Goal: Ask a question: Seek information or help from site administrators or community

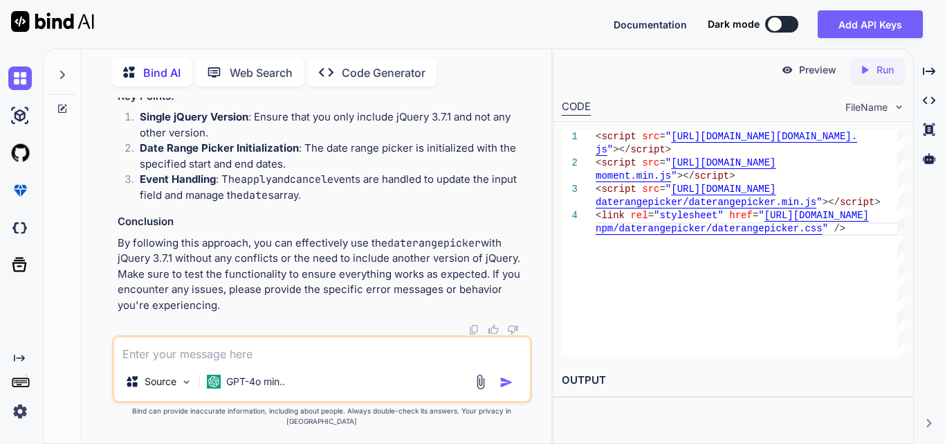
click at [213, 356] on textarea at bounding box center [322, 349] width 416 height 25
paste textarea "private function getPatientData($data, $type) { try { if (Auth::user()->hasRole…"
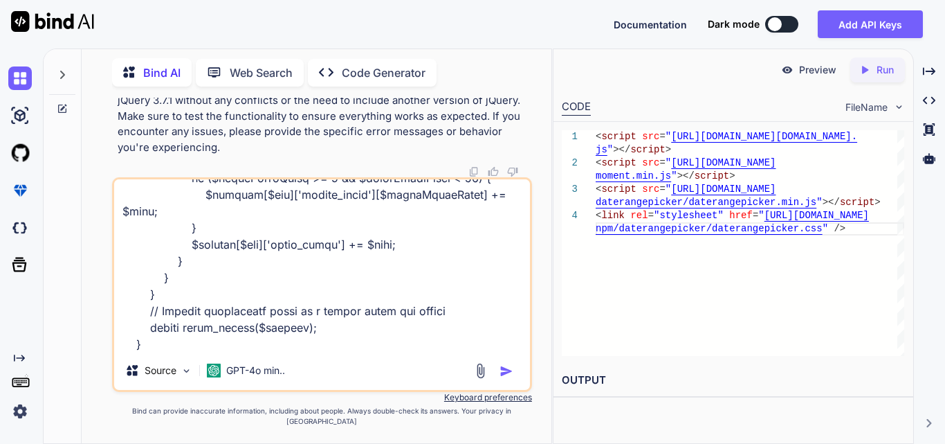
paste textarea "$('#filterBtn').click(function () { var dateRange = $('#date-range').val(); var…"
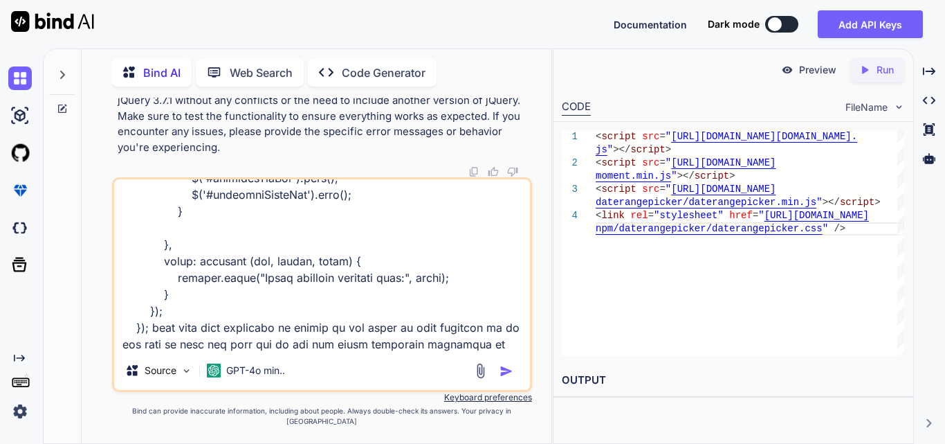
scroll to position [3473, 0]
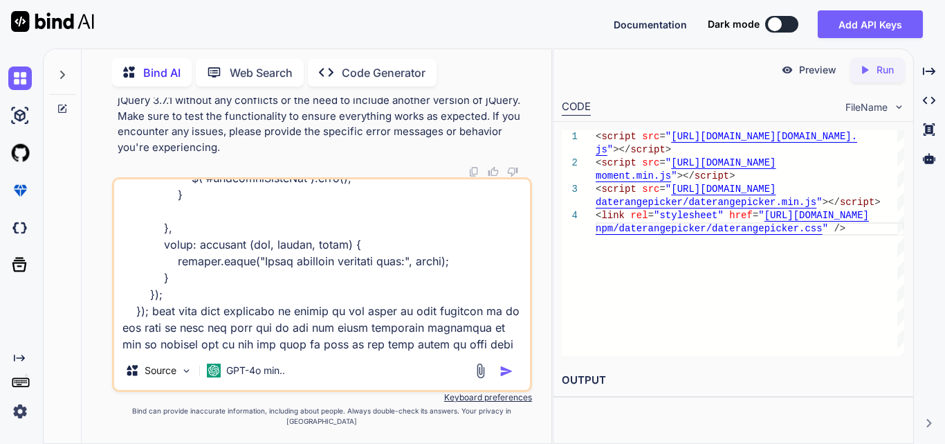
type textarea "private function getPatientData($data, $type) { try { if (Auth::user()->hasRole…"
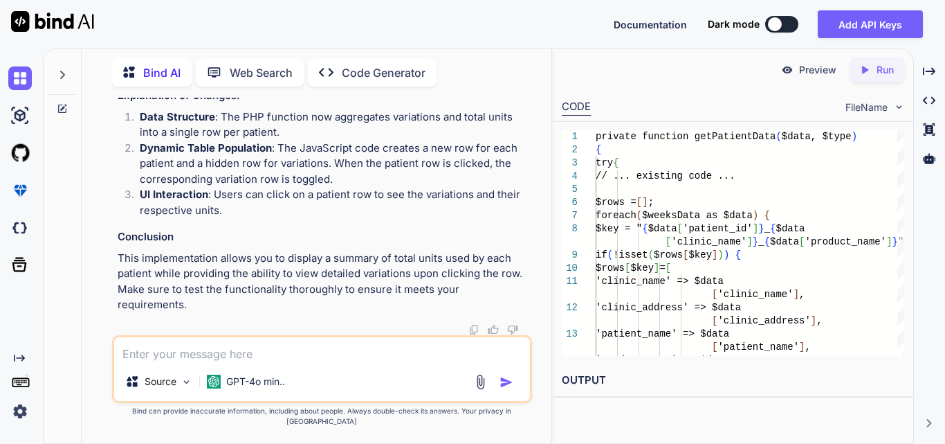
scroll to position [0, 119]
drag, startPoint x: 239, startPoint y: 167, endPoint x: 535, endPoint y: 174, distance: 296.3
click at [535, 174] on div "You total count is equal to product size like 2*2 =4 than add if it has same pr…" at bounding box center [322, 270] width 459 height 345
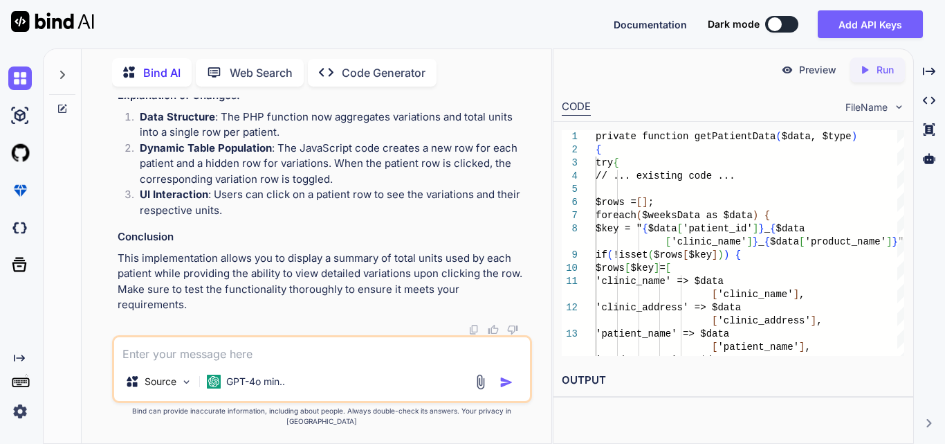
drag, startPoint x: 396, startPoint y: 269, endPoint x: 536, endPoint y: 267, distance: 140.5
click at [536, 267] on div "You total count is equal to product size like 2*2 =4 than add if it has same pr…" at bounding box center [322, 270] width 459 height 345
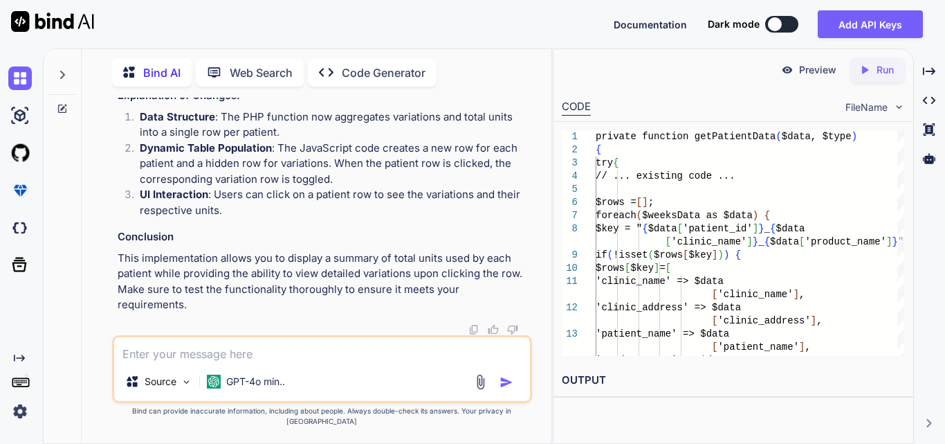
scroll to position [0, 118]
drag, startPoint x: 264, startPoint y: 208, endPoint x: 125, endPoint y: 110, distance: 170.3
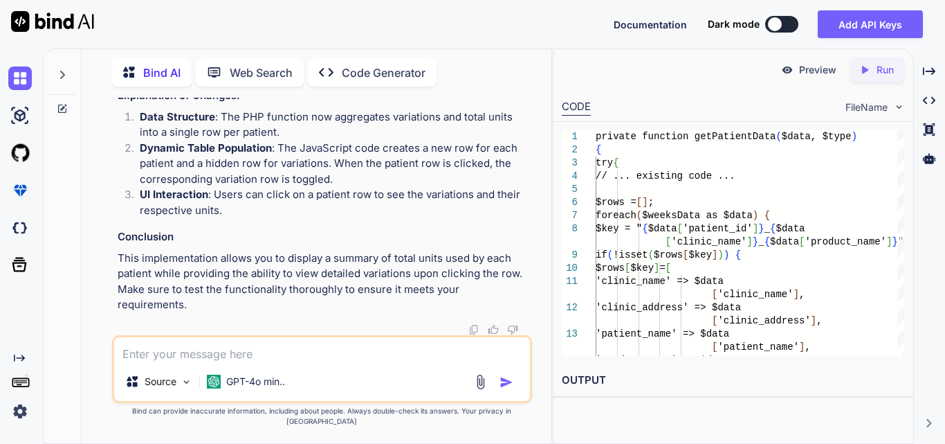
click at [206, 362] on textarea at bounding box center [322, 349] width 416 height 25
type textarea "but we do this for patient by week"
drag, startPoint x: 299, startPoint y: 228, endPoint x: 118, endPoint y: 219, distance: 181.5
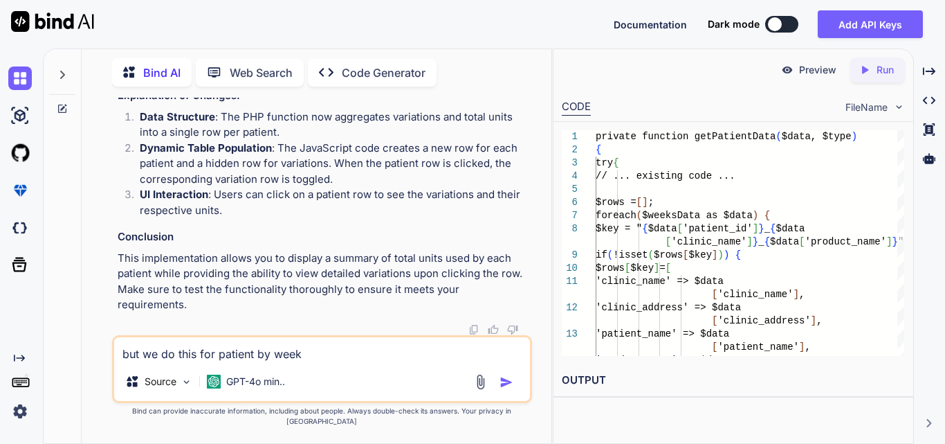
scroll to position [0, 119]
drag, startPoint x: 197, startPoint y: 165, endPoint x: 527, endPoint y: 162, distance: 330.1
copy code "$key = " {$data['patient_id']} _ {$data['clinic_name']} _ {$data['product_name'…"
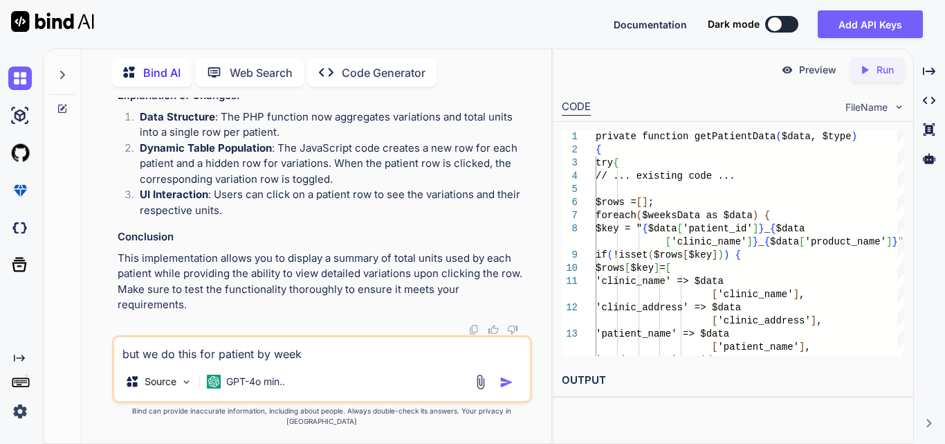
drag, startPoint x: 125, startPoint y: 278, endPoint x: 236, endPoint y: 283, distance: 111.5
copy code "'variations' => []"
drag, startPoint x: 295, startPoint y: 300, endPoint x: 223, endPoint y: 298, distance: 72.0
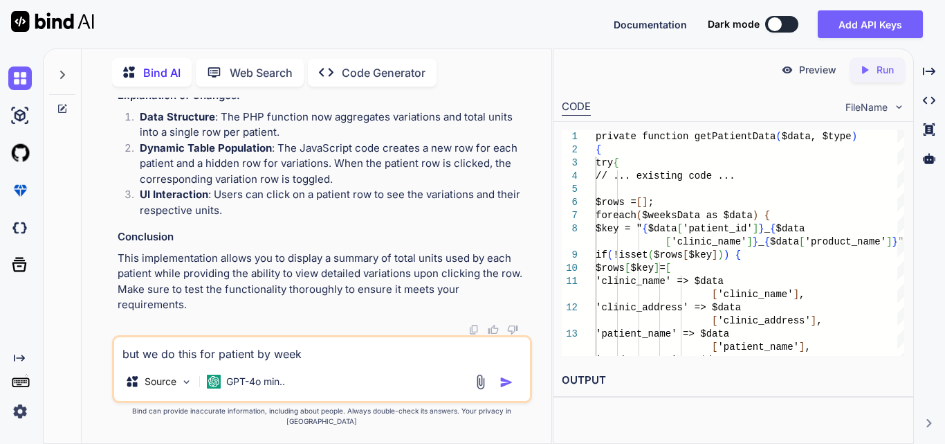
drag, startPoint x: 244, startPoint y: 208, endPoint x: 347, endPoint y: 213, distance: 103.3
copy code "'variations' => []"
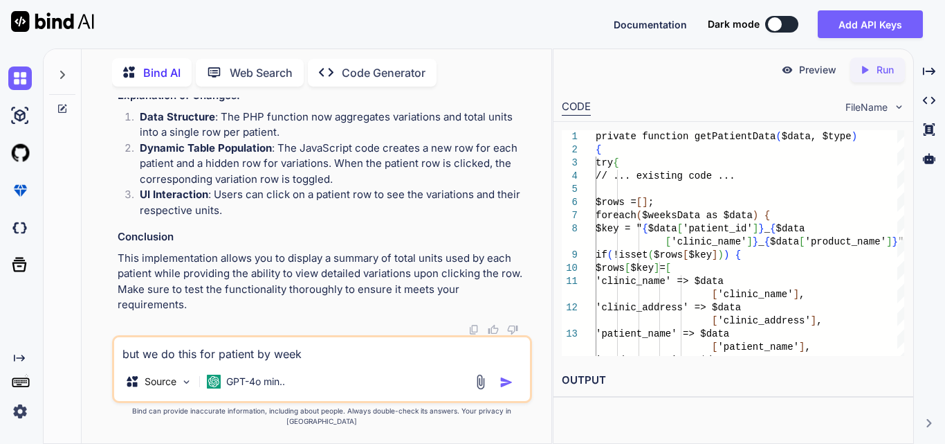
copy code "'variations' => []"
drag, startPoint x: 192, startPoint y: 156, endPoint x: 223, endPoint y: 191, distance: 46.6
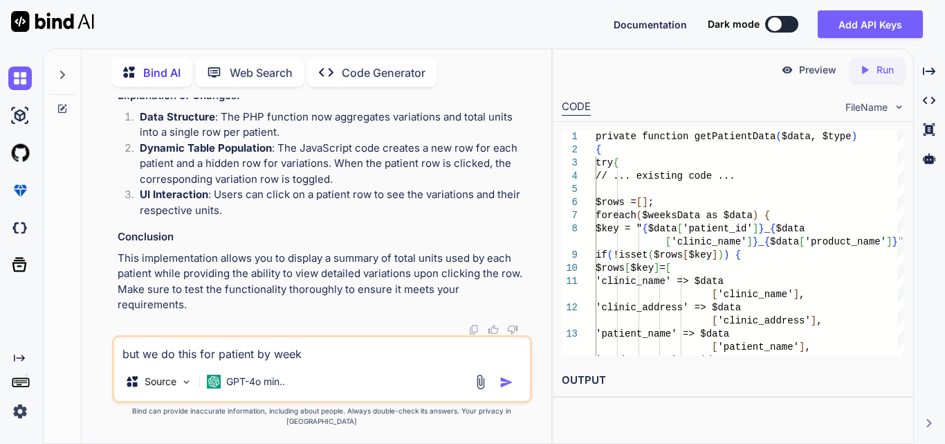
click at [305, 362] on textarea "but we do this for patient by week" at bounding box center [322, 349] width 416 height 25
drag, startPoint x: 198, startPoint y: 156, endPoint x: 226, endPoint y: 198, distance: 50.9
copy code "$rows [ $key ][ 'variations' ][] = [ 'size' => $data [ 'variation_size' ], 'uni…"
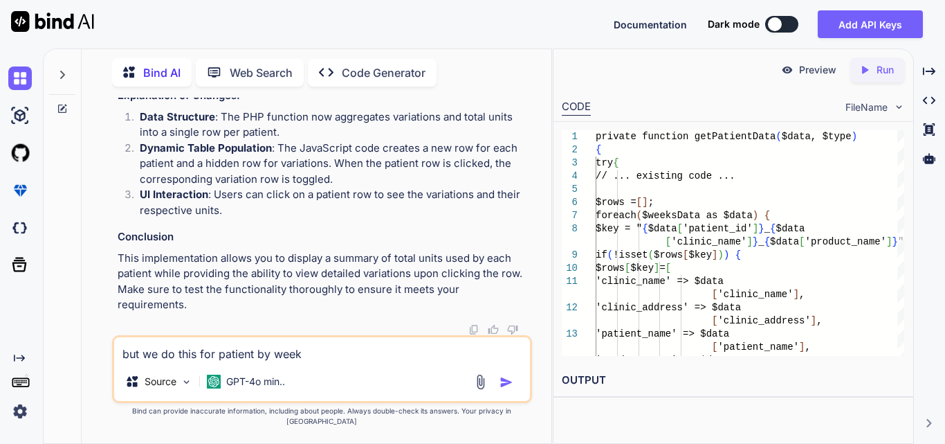
drag, startPoint x: 190, startPoint y: 220, endPoint x: 226, endPoint y: 269, distance: 60.5
drag, startPoint x: 197, startPoint y: 224, endPoint x: 215, endPoint y: 271, distance: 50.6
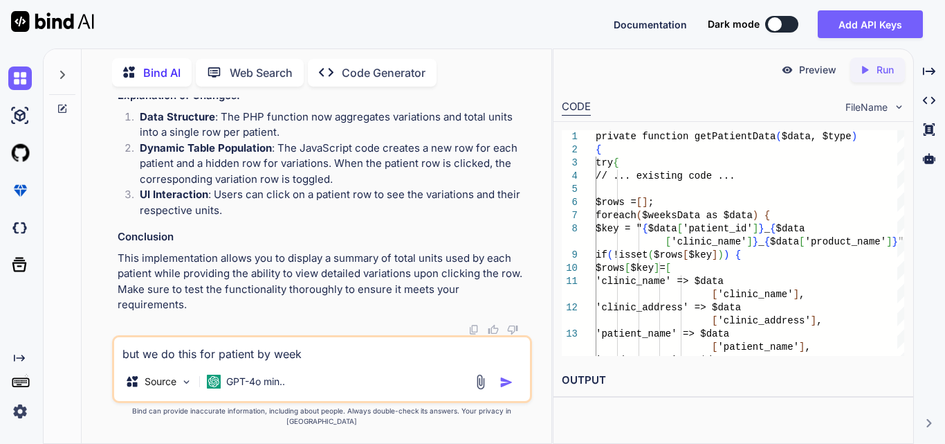
click at [334, 362] on textarea "but we do this for patient by week" at bounding box center [322, 349] width 416 height 25
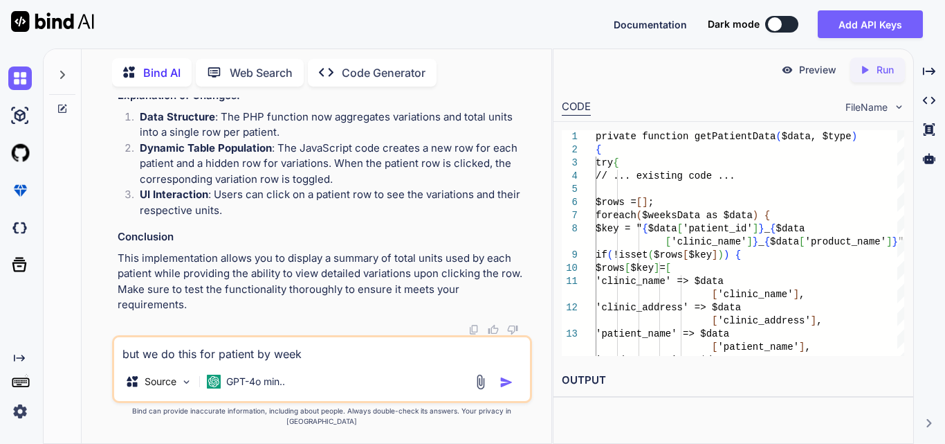
scroll to position [156536, 0]
drag, startPoint x: 194, startPoint y: 156, endPoint x: 224, endPoint y: 197, distance: 51.1
copy code "$rows [ $key ][ 'variations' ][] = [ 'size' => $data [ 'variation_size' ], 'uni…"
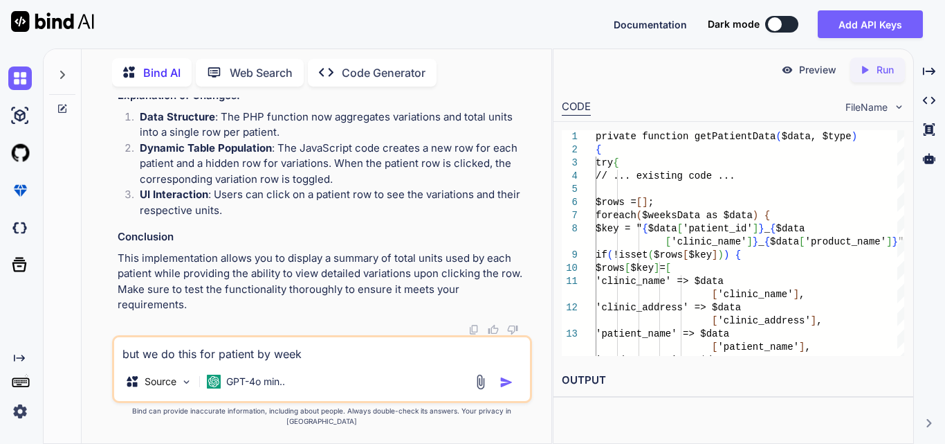
copy code "$rows [ $key ][ 'variations' ][] = [ 'size' => $data [ 'variation_size' ], 'uni…"
click at [322, 362] on textarea "but we do this for patient by week" at bounding box center [322, 349] width 416 height 25
drag, startPoint x: 209, startPoint y: 365, endPoint x: 122, endPoint y: 365, distance: 87.2
click at [122, 362] on textarea "but we do this for patient by week" at bounding box center [322, 349] width 416 height 25
type textarea "f"
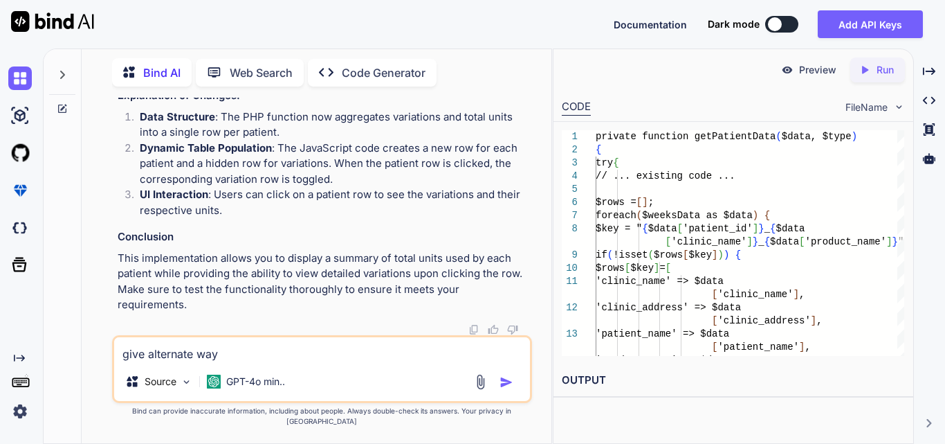
type textarea "give alternate way"
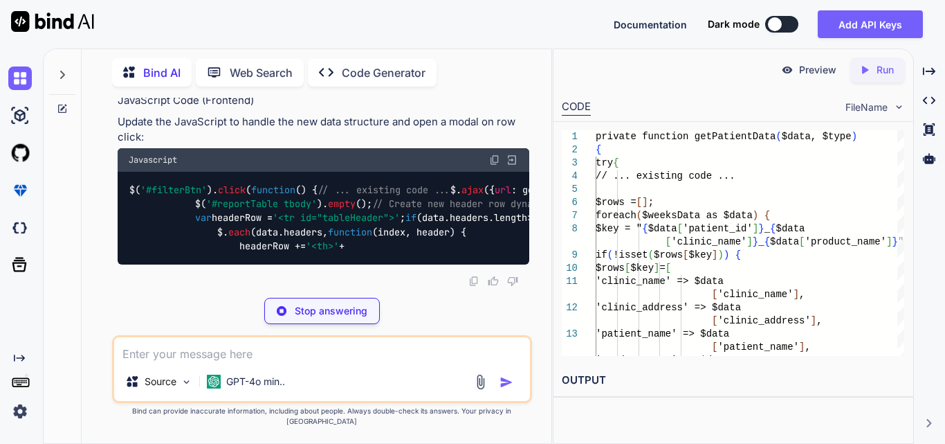
scroll to position [158397, 0]
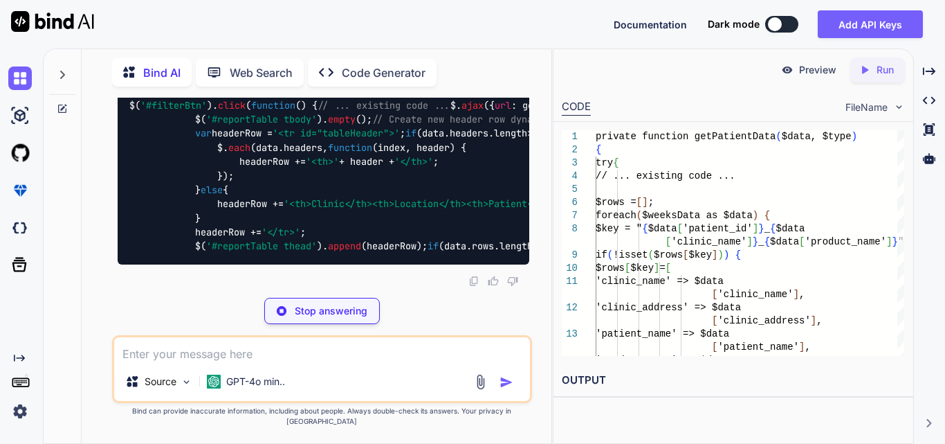
click at [239, 340] on div "You total count is equal to product size like 2*2 =4 than add if it has same pr…" at bounding box center [322, 270] width 420 height 345
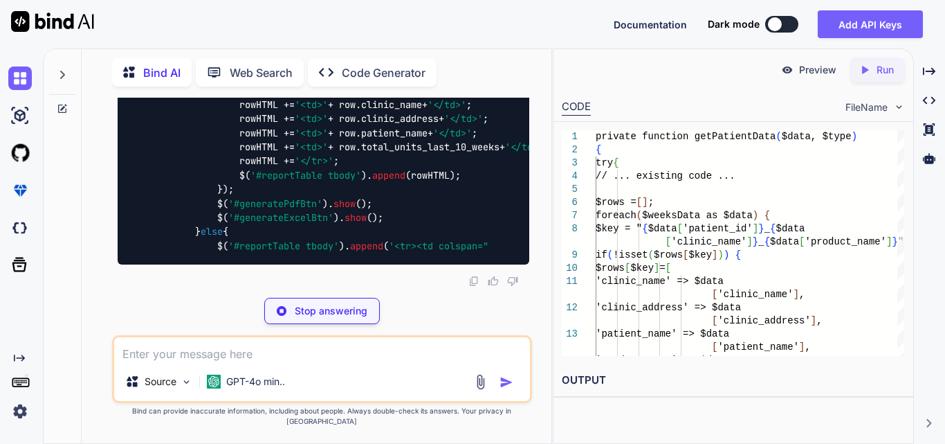
scroll to position [158603, 0]
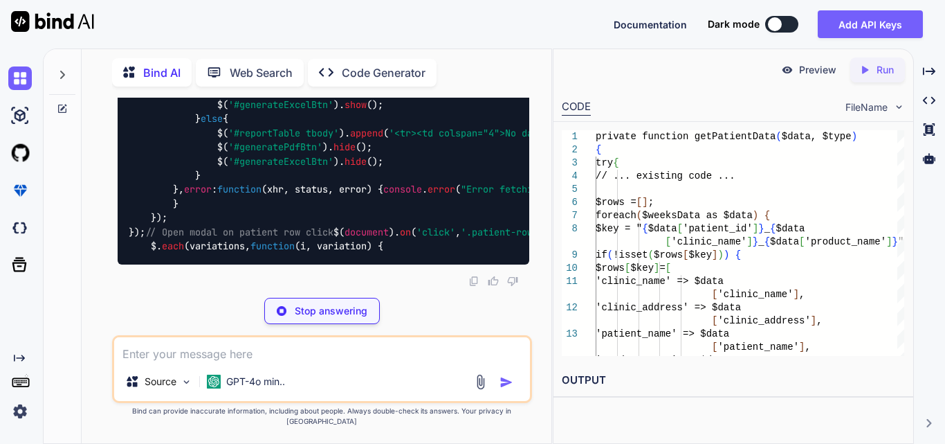
drag, startPoint x: 196, startPoint y: 163, endPoint x: 235, endPoint y: 210, distance: 60.4
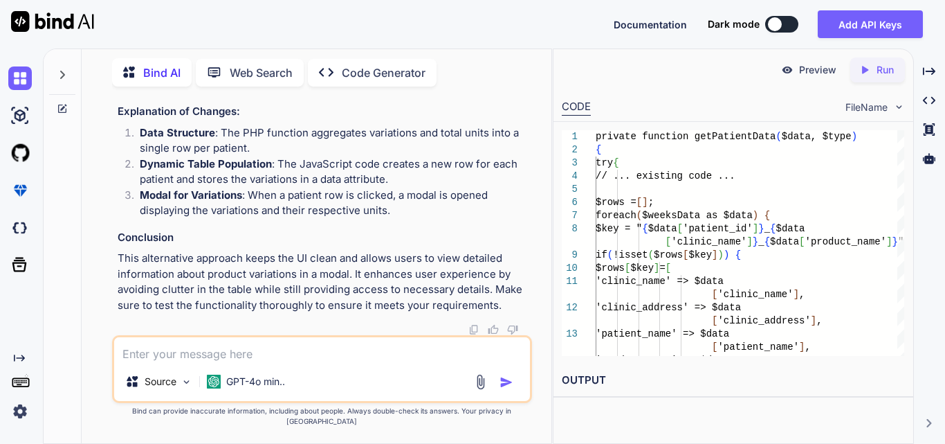
scroll to position [159226, 0]
drag, startPoint x: 238, startPoint y: 277, endPoint x: 466, endPoint y: 278, distance: 227.7
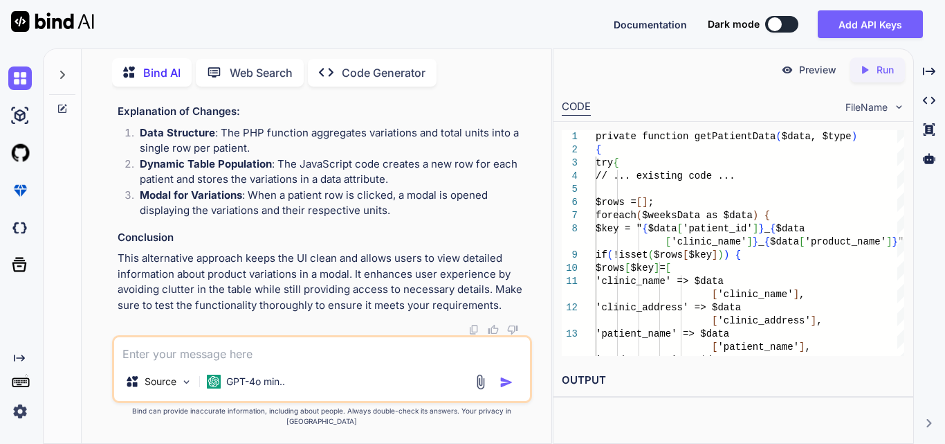
click at [268, 362] on textarea at bounding box center [322, 349] width 416 height 25
click at [205, 360] on textarea at bounding box center [322, 349] width 416 height 25
click at [142, 362] on textarea at bounding box center [322, 349] width 416 height 25
type textarea "give full code"
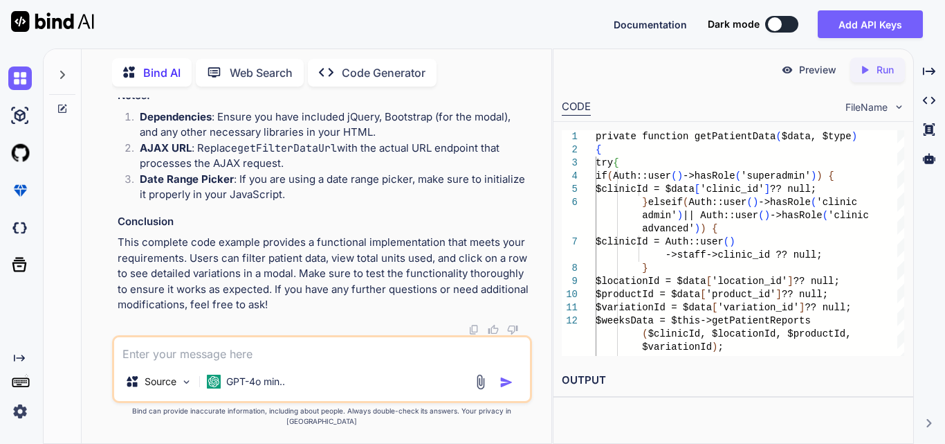
scroll to position [160819, 0]
drag, startPoint x: 243, startPoint y: 204, endPoint x: 477, endPoint y: 212, distance: 234.1
click at [189, 354] on textarea at bounding box center [322, 349] width 416 height 25
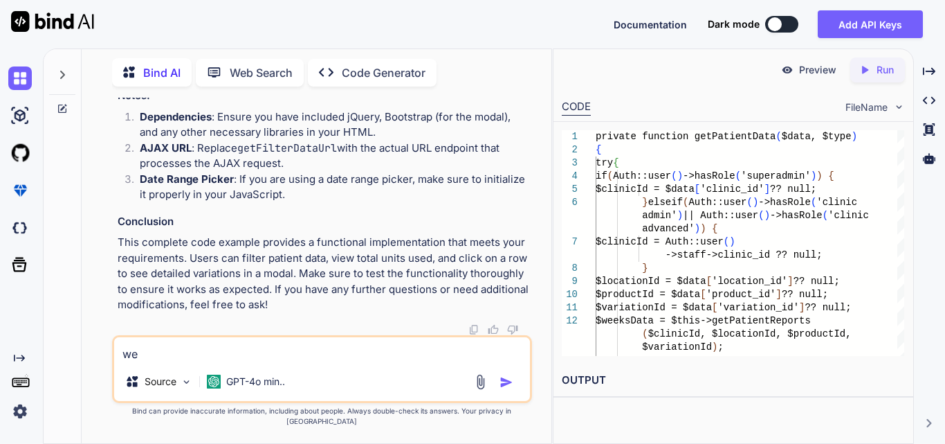
type textarea "w"
drag, startPoint x: 294, startPoint y: 265, endPoint x: 525, endPoint y: 260, distance: 231.2
click at [230, 354] on textarea "we" at bounding box center [322, 349] width 416 height 25
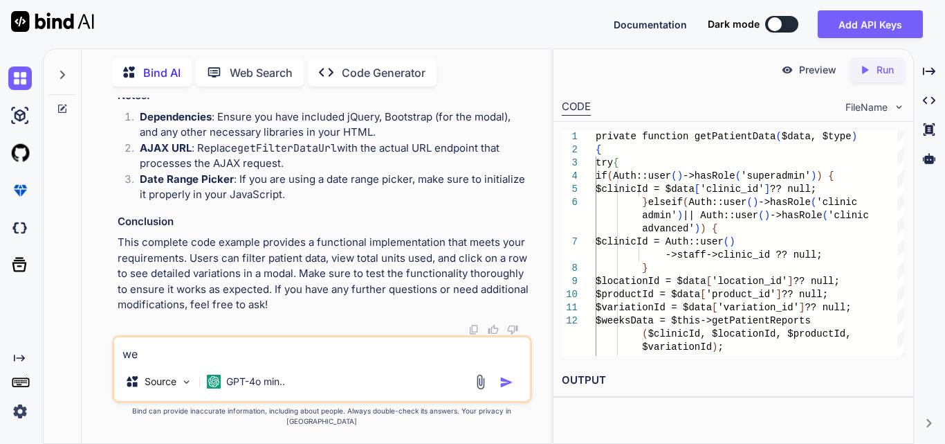
drag, startPoint x: 127, startPoint y: 359, endPoint x: 100, endPoint y: 361, distance: 27.1
click at [100, 361] on div "You total count is equal to product size like 2*2 =4 than add if it has same pr…" at bounding box center [322, 270] width 459 height 345
paste textarea "private function getPatientData($data, $type) { try { if (Auth::user()->hasRole…"
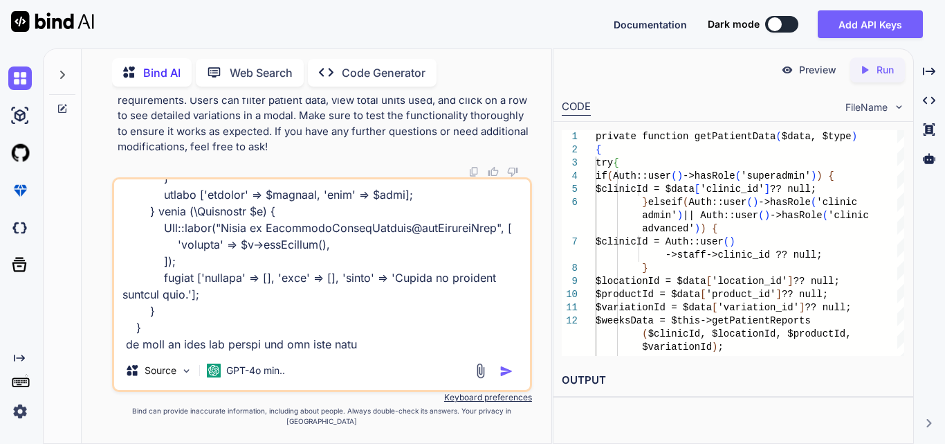
scroll to position [160611, 0]
click at [401, 363] on div "Source GPT-4o min.." at bounding box center [322, 284] width 420 height 215
click at [399, 351] on textarea at bounding box center [322, 265] width 416 height 172
paste textarea "private function getPatientData($data, $type) { try { if (Auth::user()->hasRole…"
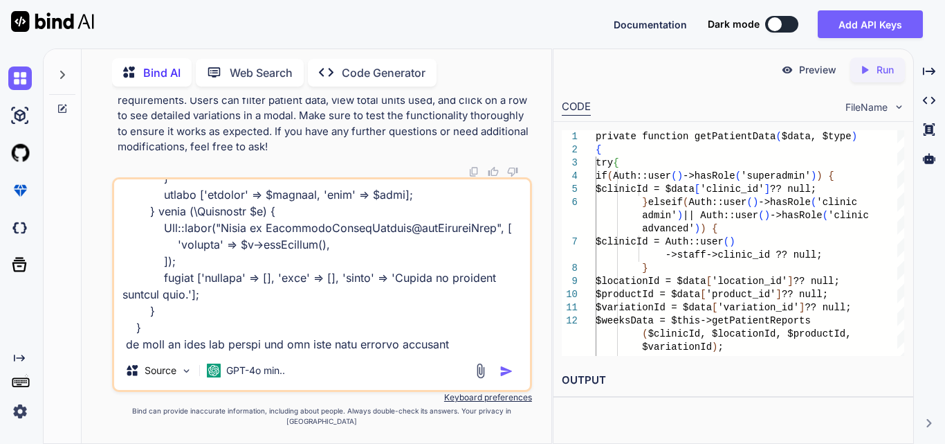
scroll to position [1413, 0]
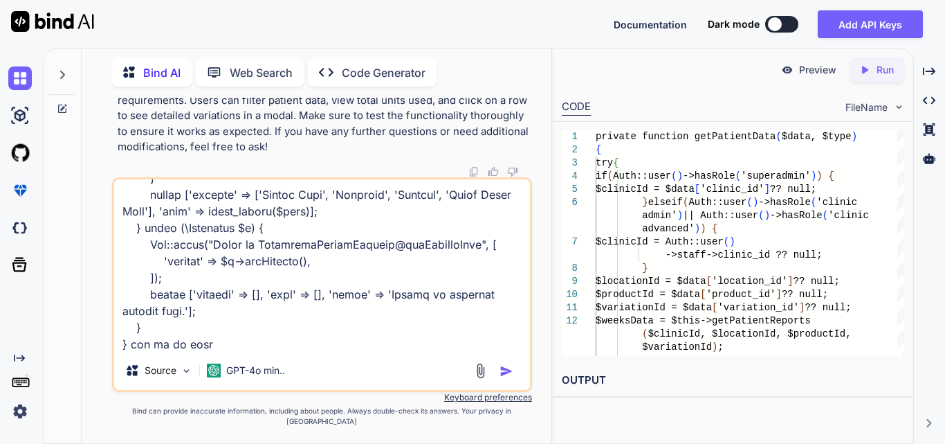
type textarea "private function getPatientData($data, $type) { try { if (Auth::user()->hasRole…"
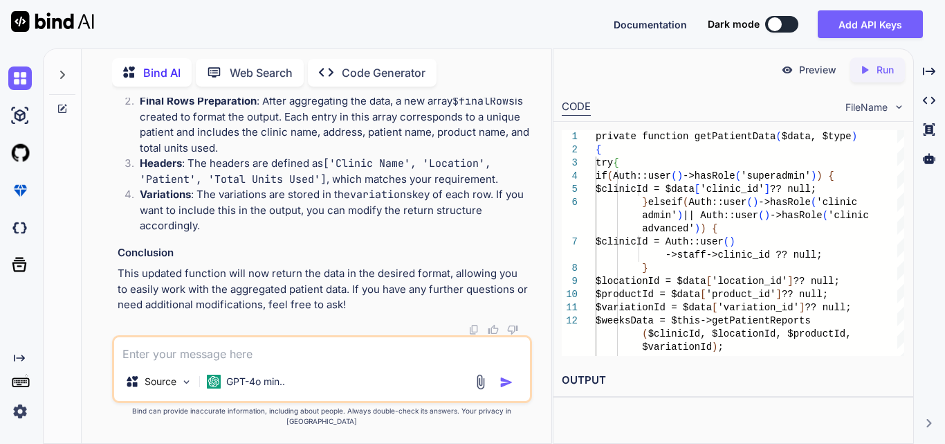
scroll to position [164072, 0]
click at [223, 358] on textarea at bounding box center [322, 349] width 416 height 25
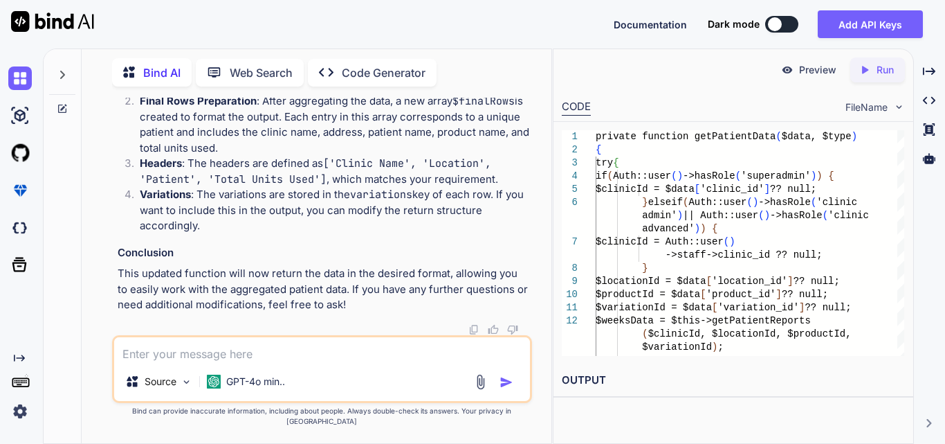
paste textarea "private function getPatientData($data, $type) { try { if (Auth::user()->hasRole…"
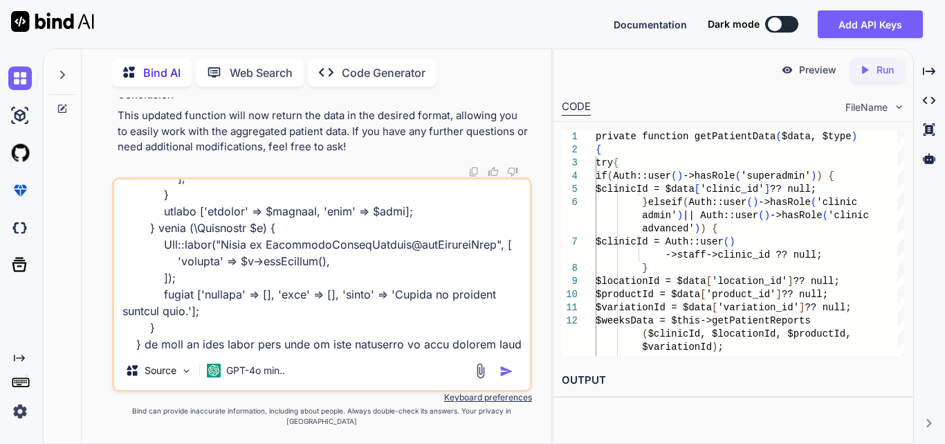
scroll to position [633, 0]
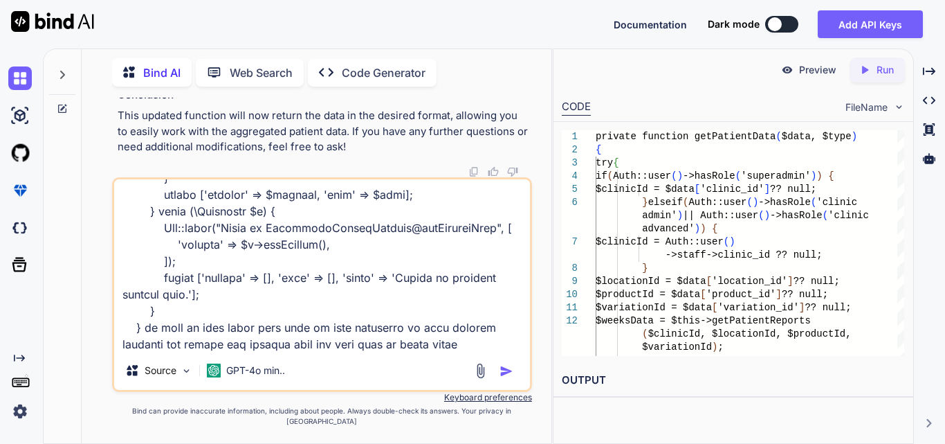
type textarea "private function getPatientData($data, $type) { try { if (Auth::user()->hasRole…"
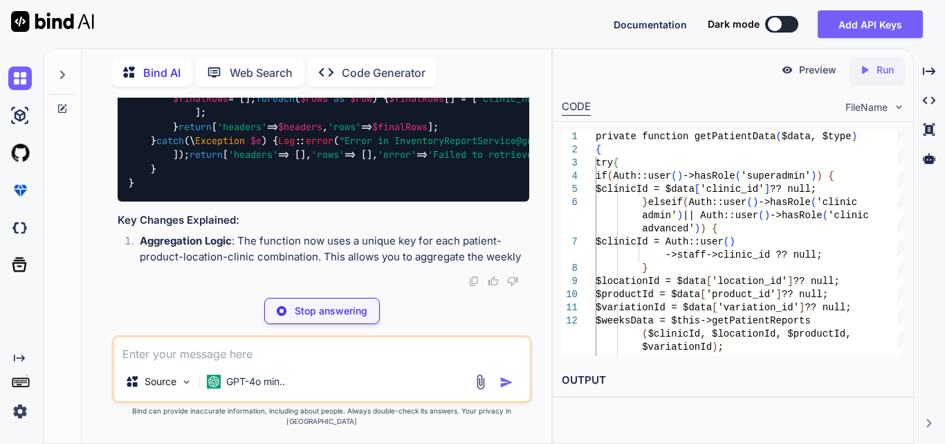
scroll to position [166058, 0]
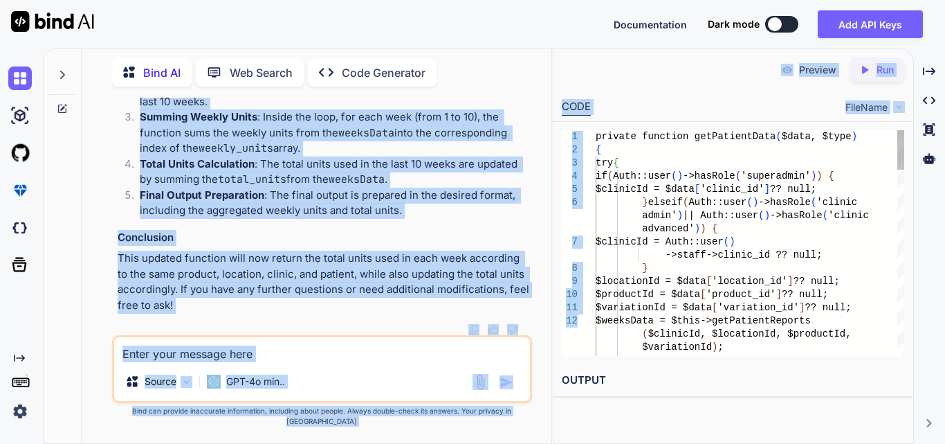
drag, startPoint x: 389, startPoint y: 206, endPoint x: 562, endPoint y: 214, distance: 173.2
click at [562, 214] on div "Bind AI Web Search Created with Pixso. Code Generator You total count is equal …" at bounding box center [494, 245] width 902 height 395
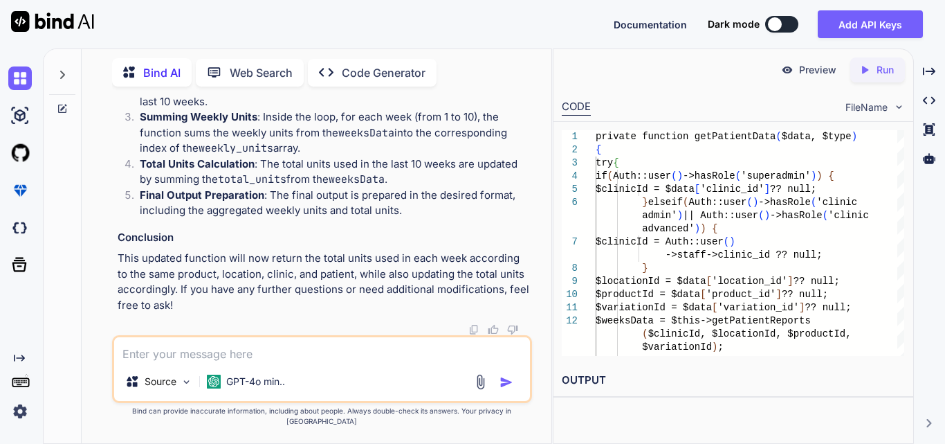
drag, startPoint x: 435, startPoint y: 198, endPoint x: 154, endPoint y: 199, distance: 281.0
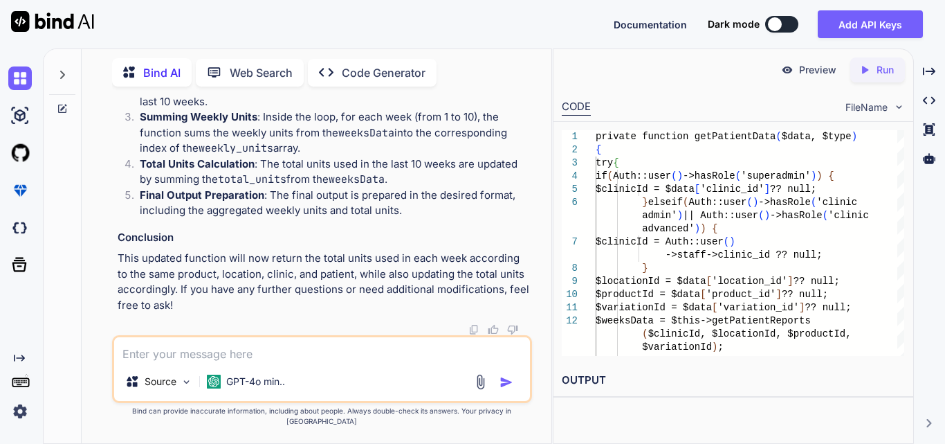
drag, startPoint x: 243, startPoint y: 177, endPoint x: 524, endPoint y: 183, distance: 281.0
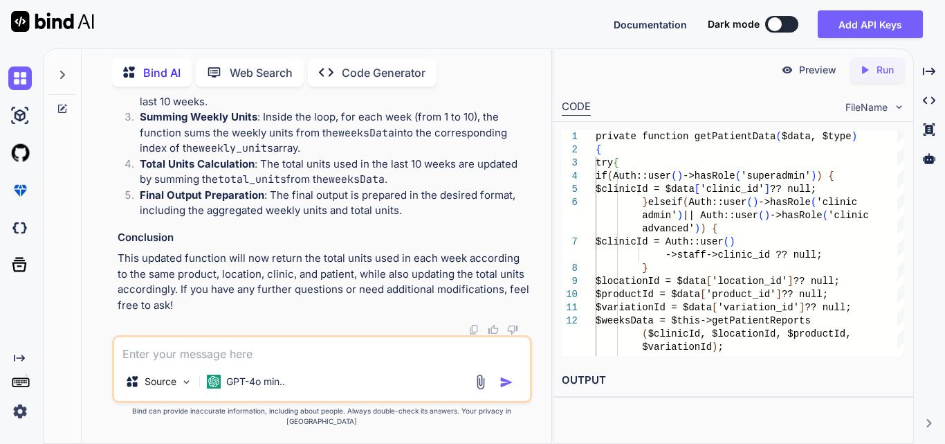
click at [160, 353] on textarea at bounding box center [322, 349] width 416 height 25
paste textarea "public function getPatientReports($clinicId, $locationId, $productId, $variatio…"
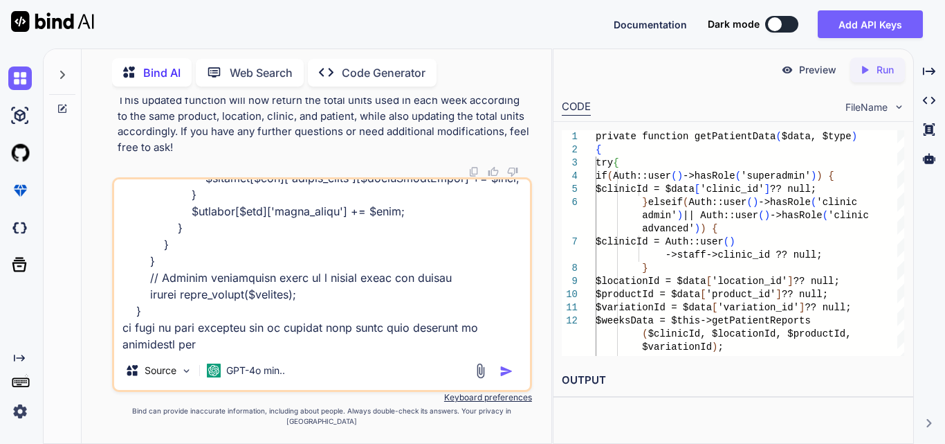
scroll to position [1247, 0]
type textarea "public function getPatientReports($clinicId, $locationId, $productId, $variatio…"
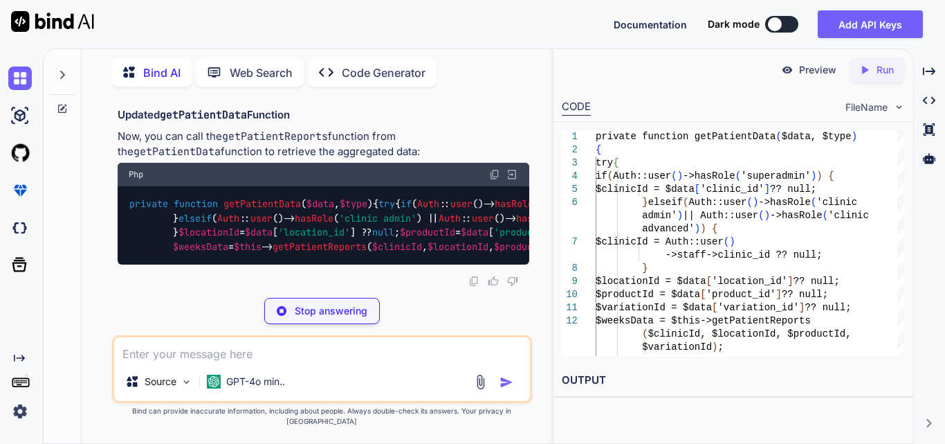
scroll to position [168867, 0]
click at [170, 362] on textarea at bounding box center [322, 349] width 416 height 25
type textarea "a"
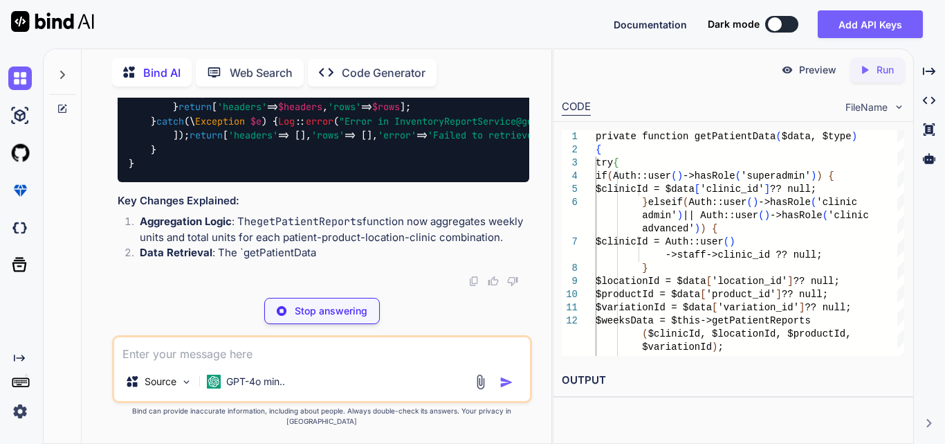
scroll to position [169074, 0]
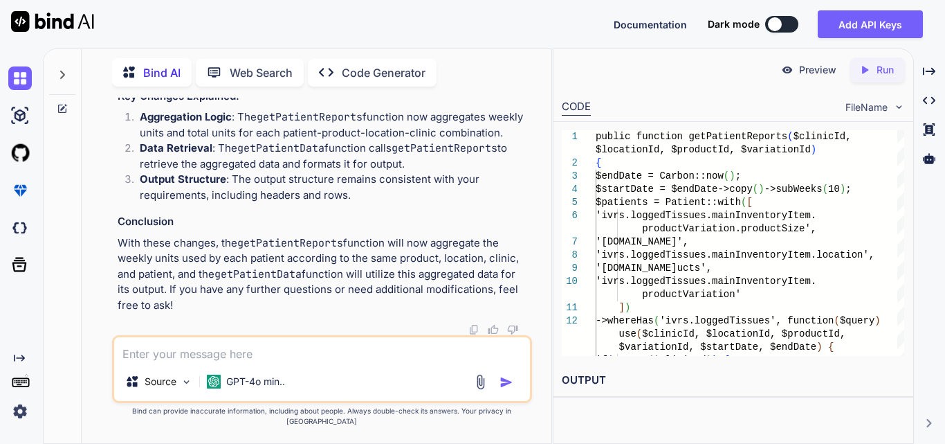
click at [202, 358] on textarea at bounding box center [322, 349] width 416 height 25
paste textarea "Testght [STREET_ADDRESS][PERSON_NAME][US_STATE] testyy EpiFix 4X4cm 0 0 16 0 0 …"
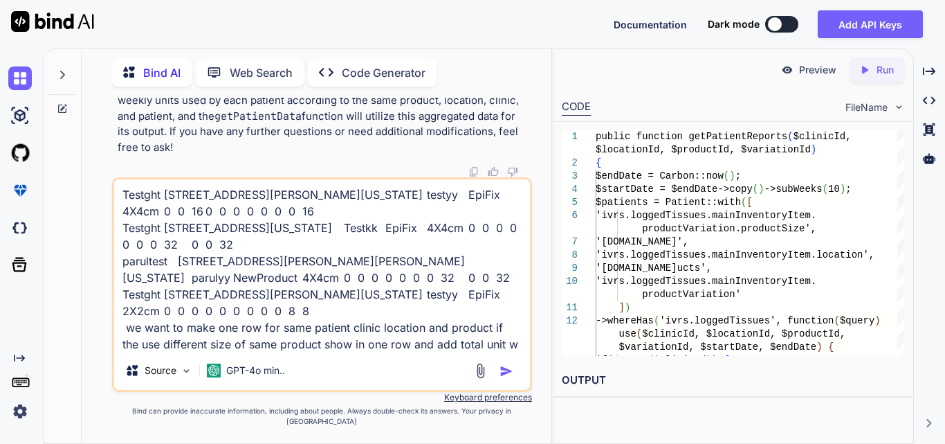
scroll to position [18, 0]
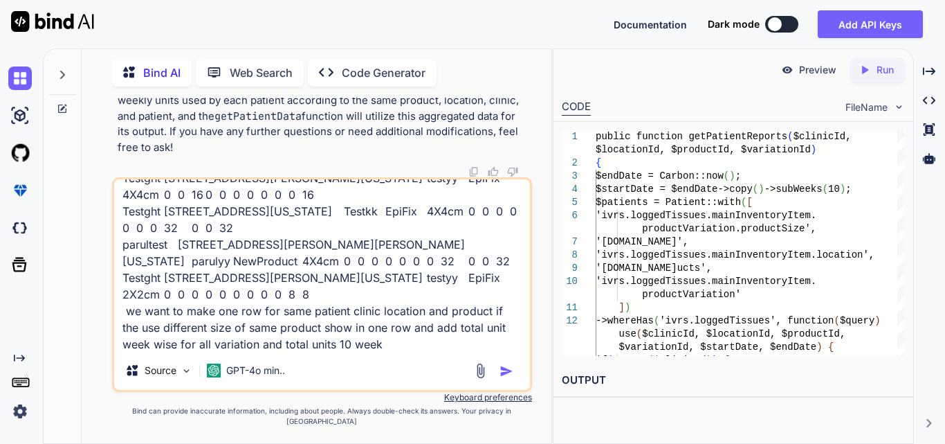
type textarea "Testght [STREET_ADDRESS][PERSON_NAME][US_STATE] testyy EpiFix 4X4cm 0 0 16 0 0 …"
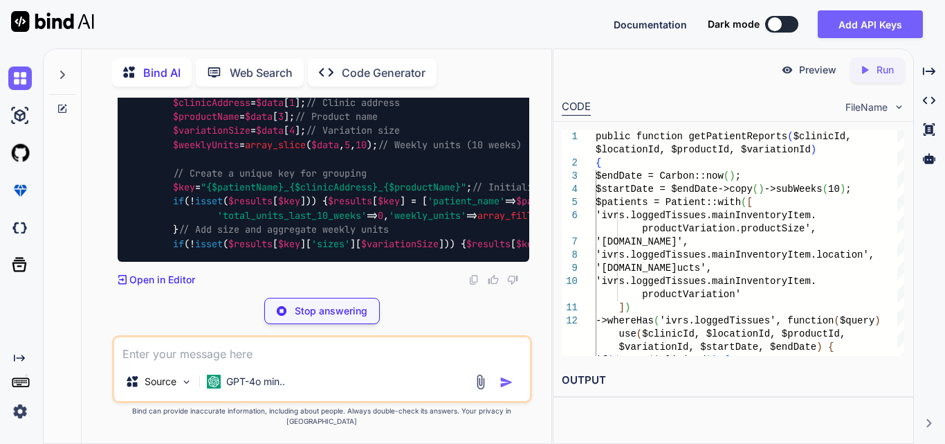
scroll to position [170688, 0]
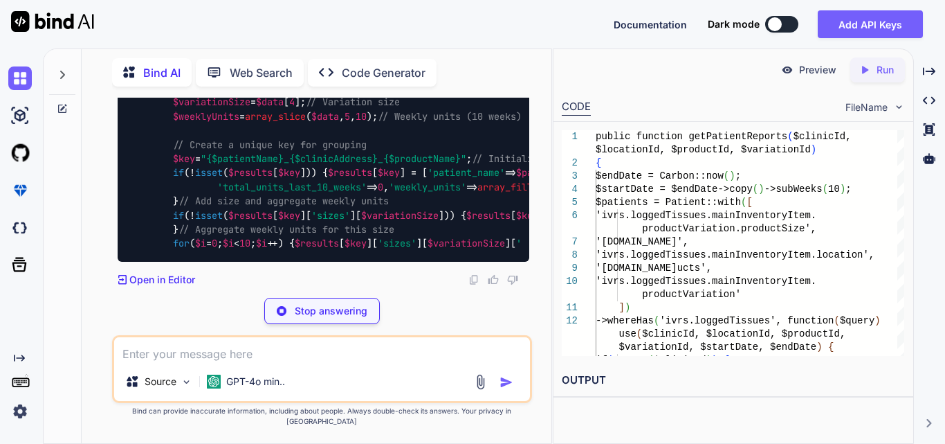
drag, startPoint x: 327, startPoint y: 208, endPoint x: 288, endPoint y: 182, distance: 46.5
click at [288, 52] on span "consolidatePatientData" at bounding box center [240, 45] width 122 height 12
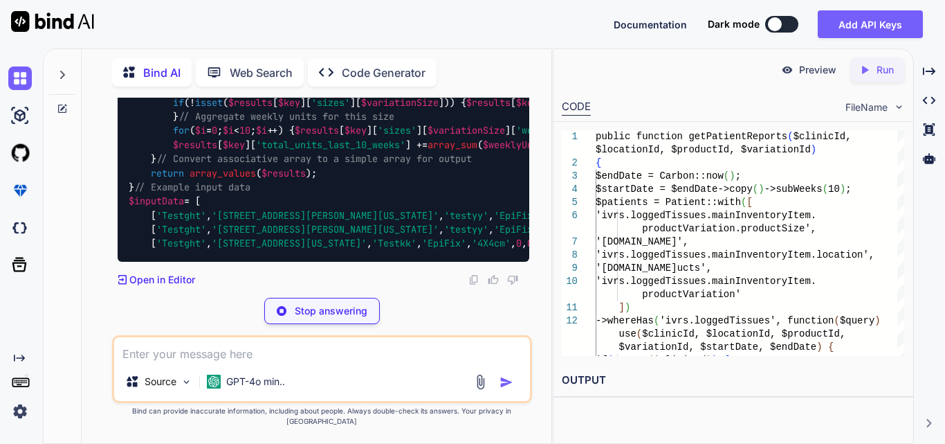
scroll to position [170757, 0]
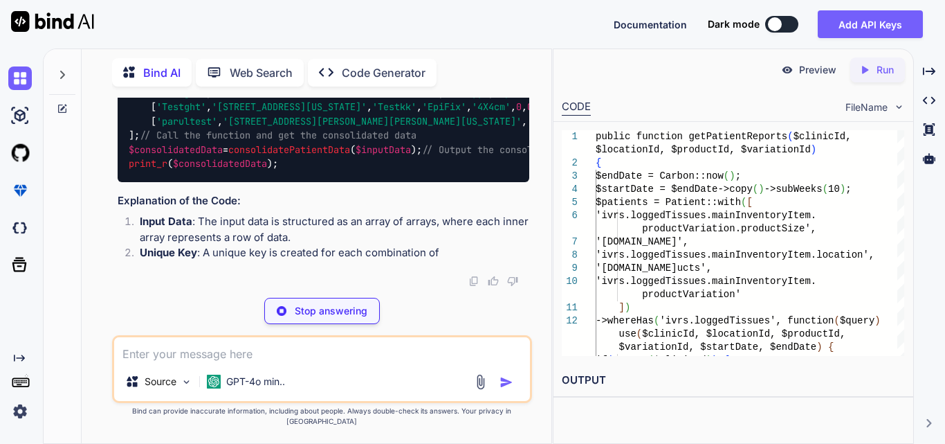
drag, startPoint x: 167, startPoint y: 181, endPoint x: 427, endPoint y: 244, distance: 267.6
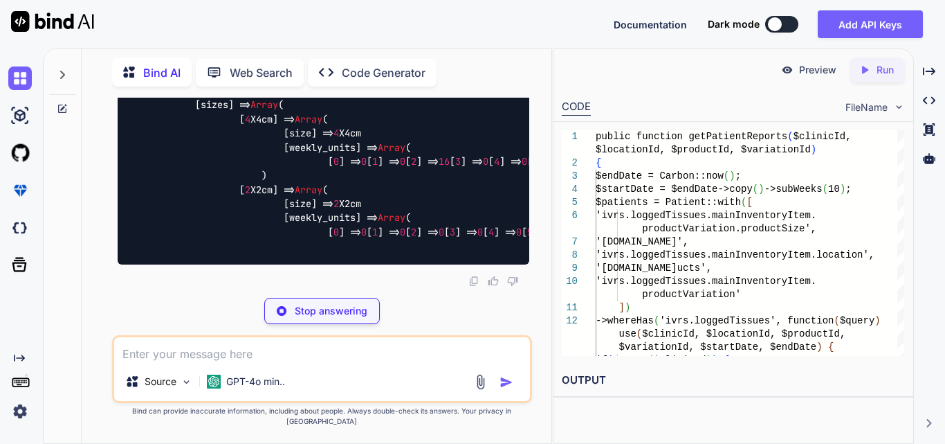
scroll to position [170965, 0]
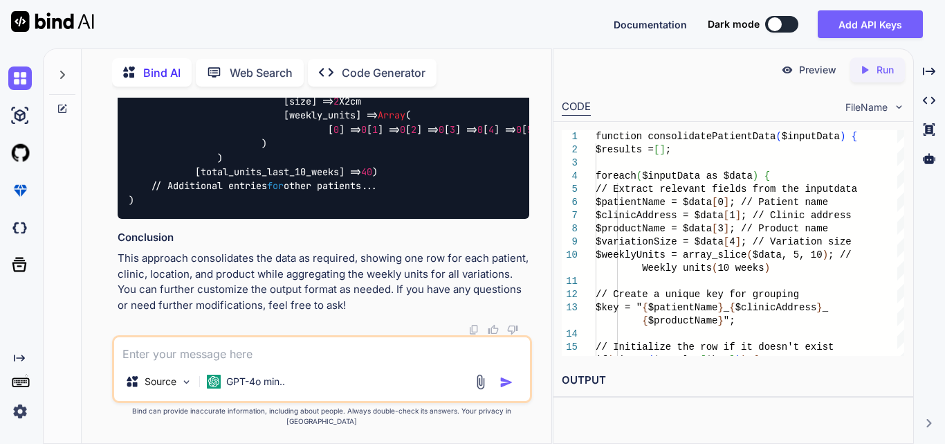
drag, startPoint x: 304, startPoint y: 182, endPoint x: 493, endPoint y: 191, distance: 189.8
click at [203, 354] on textarea at bounding box center [322, 349] width 416 height 25
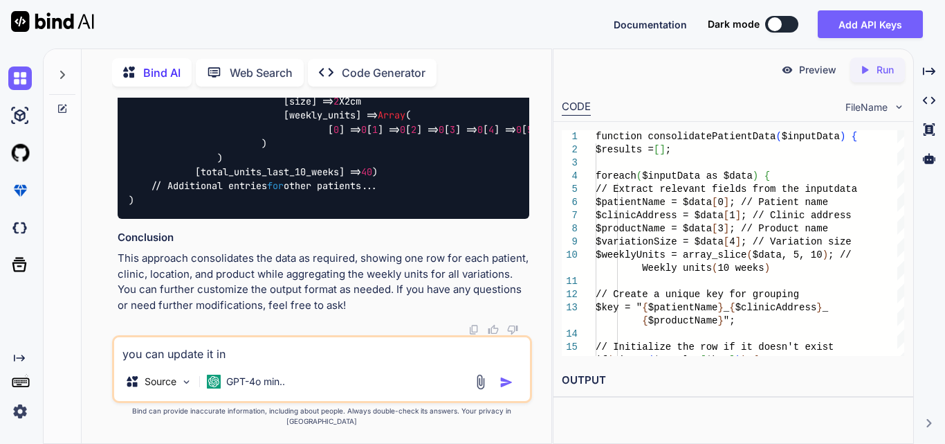
paste textarea "public function getPatientReports($clinicId, $locationId, $productId, $variatio…"
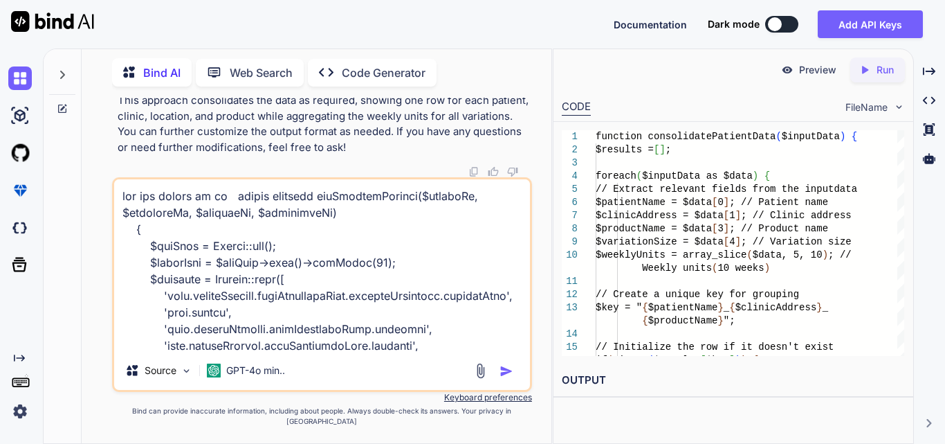
scroll to position [1214, 0]
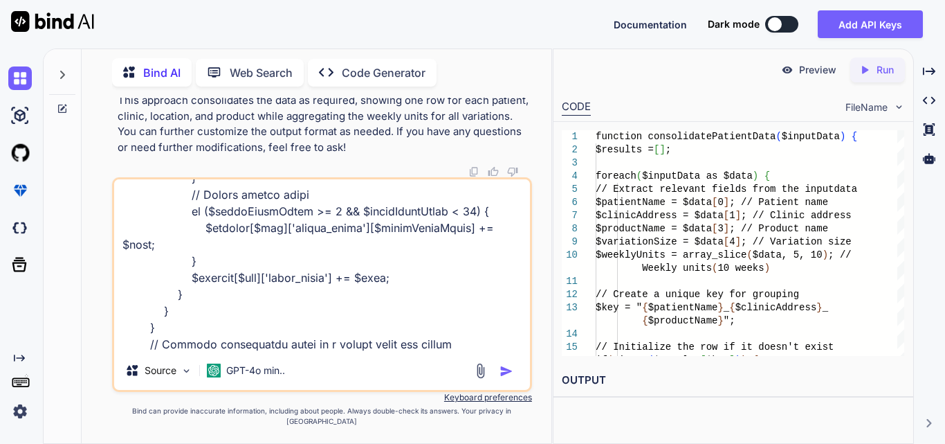
type textarea "you can update it in public function getPatientReports($clinicId, $locationId, …"
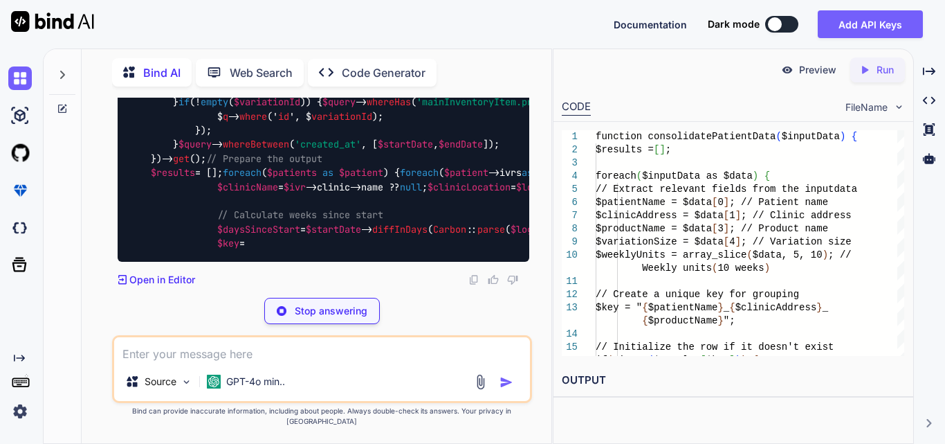
scroll to position [173786, 0]
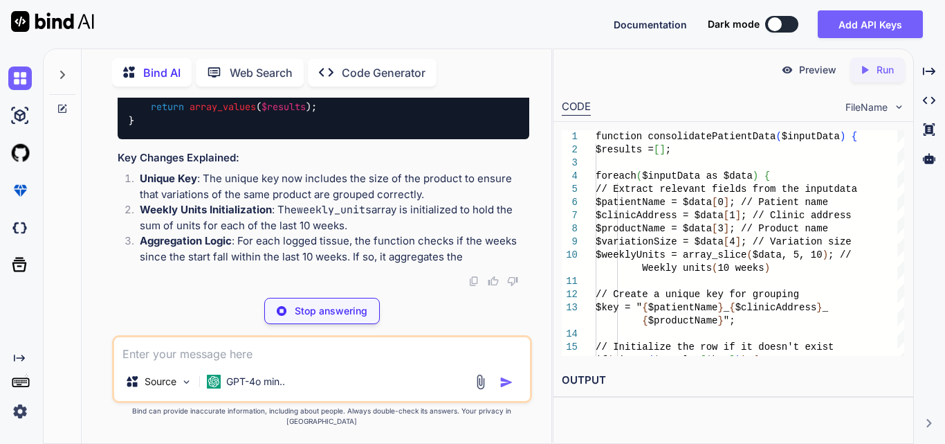
drag, startPoint x: 178, startPoint y: 203, endPoint x: 507, endPoint y: 203, distance: 329.4
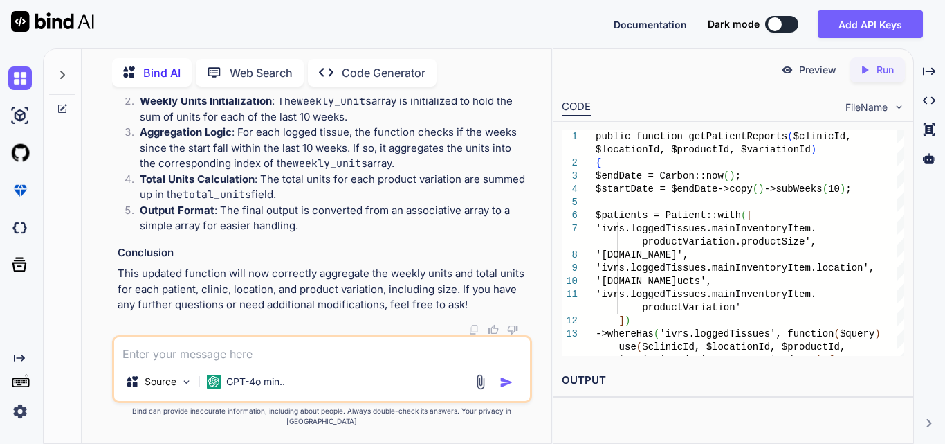
scroll to position [0, 105]
drag, startPoint x: 264, startPoint y: 224, endPoint x: 520, endPoint y: 226, distance: 255.4
click at [176, 358] on textarea at bounding box center [322, 349] width 416 height 25
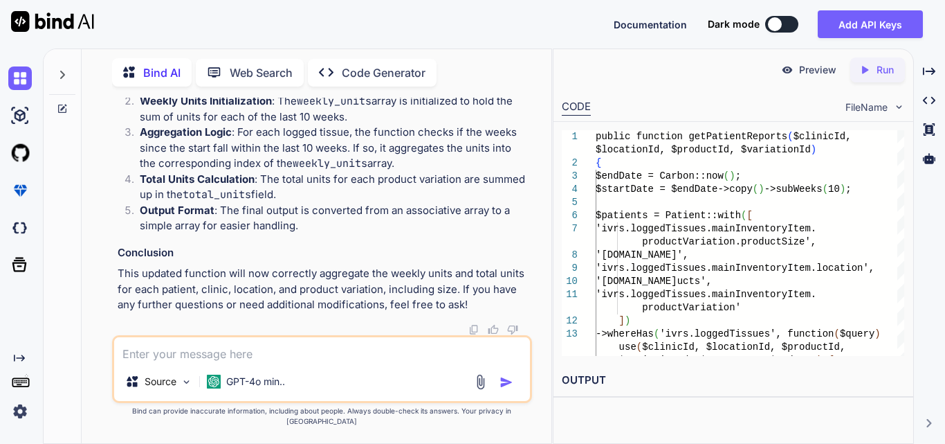
drag, startPoint x: 361, startPoint y: 106, endPoint x: 230, endPoint y: 109, distance: 130.8
drag, startPoint x: 266, startPoint y: 285, endPoint x: 525, endPoint y: 288, distance: 259.5
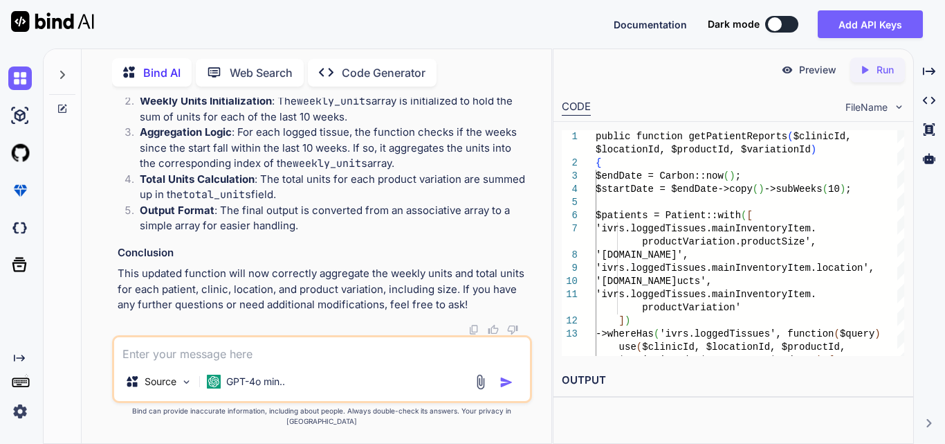
scroll to position [0, 170]
drag, startPoint x: 334, startPoint y: 244, endPoint x: 206, endPoint y: 251, distance: 128.2
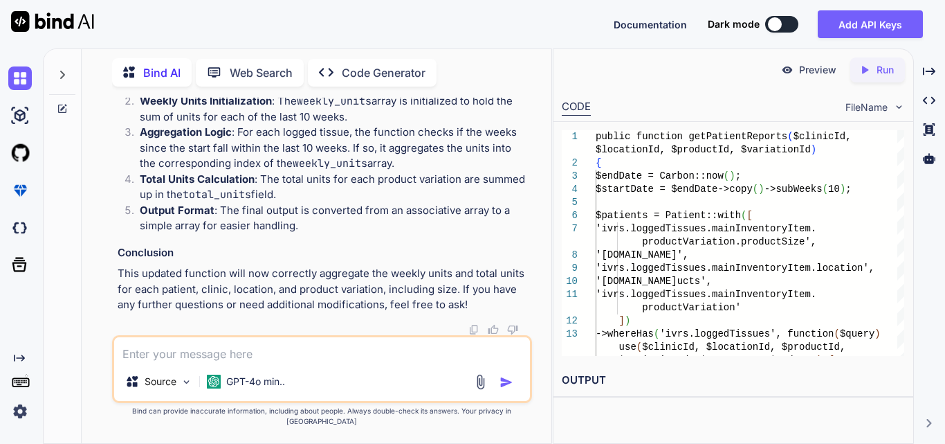
click at [187, 362] on textarea at bounding box center [322, 349] width 416 height 25
click at [219, 362] on textarea at bounding box center [322, 349] width 416 height 25
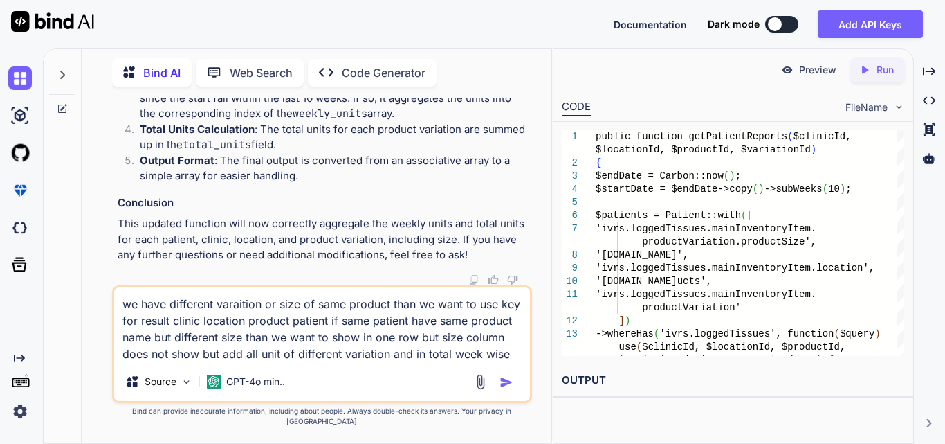
type textarea "we have different varaition or size of same product than we want to use key for…"
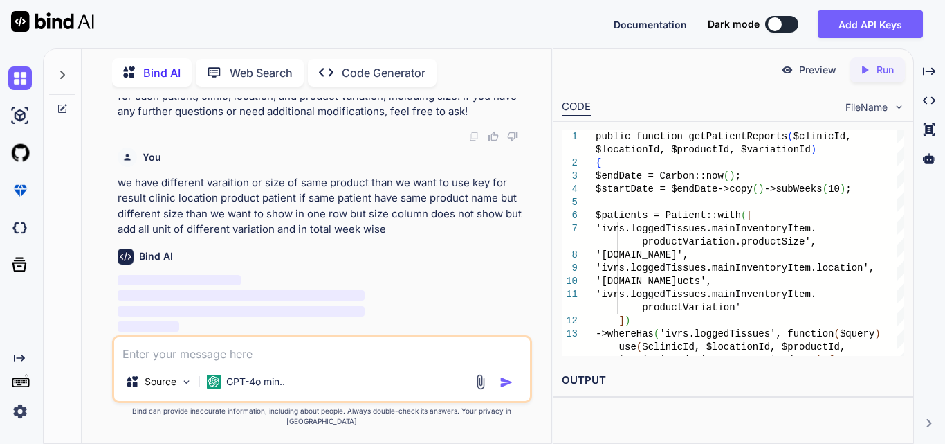
scroll to position [174885, 0]
